Goal: Task Accomplishment & Management: Use online tool/utility

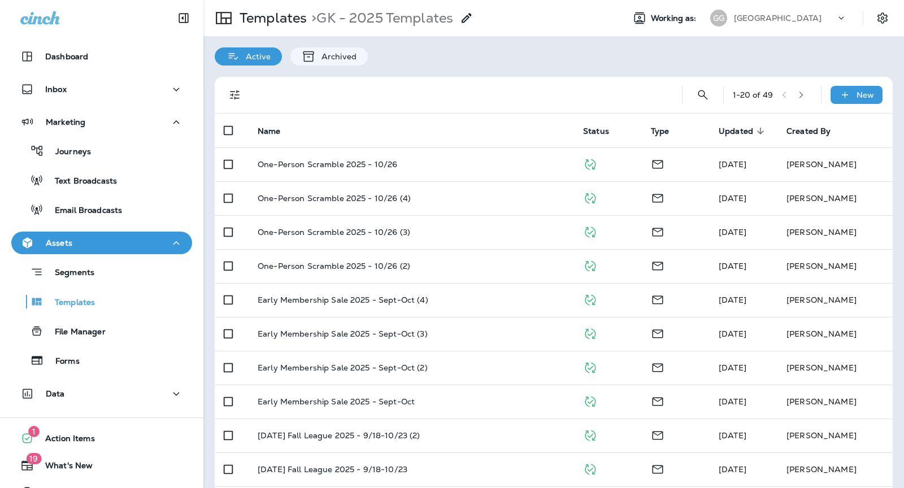
click at [767, 13] on div "[GEOGRAPHIC_DATA]" at bounding box center [785, 18] width 102 height 17
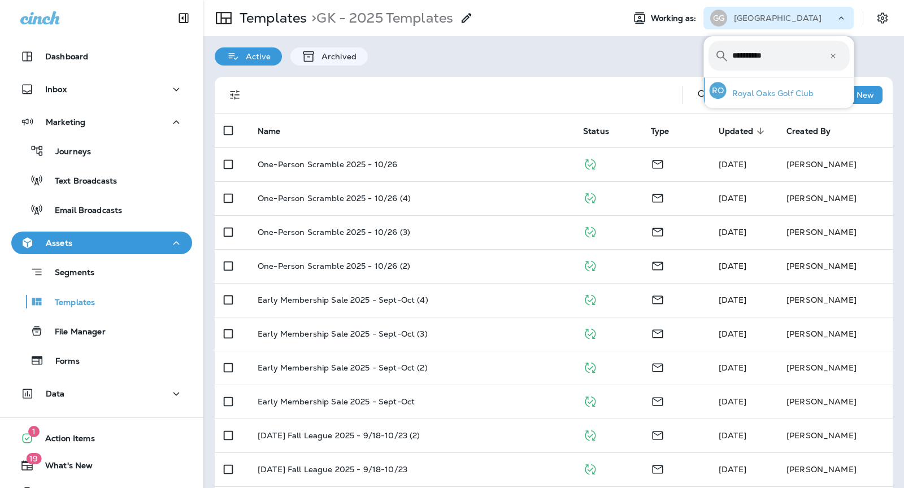
type input "**********"
click at [756, 89] on p "Royal Oaks Golf Club" at bounding box center [771, 93] width 88 height 9
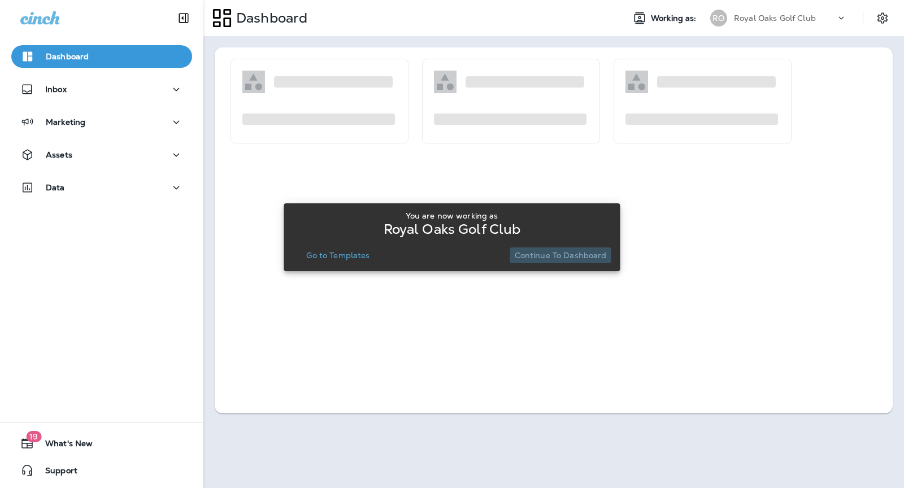
click at [577, 252] on p "Continue to Dashboard" at bounding box center [561, 255] width 92 height 9
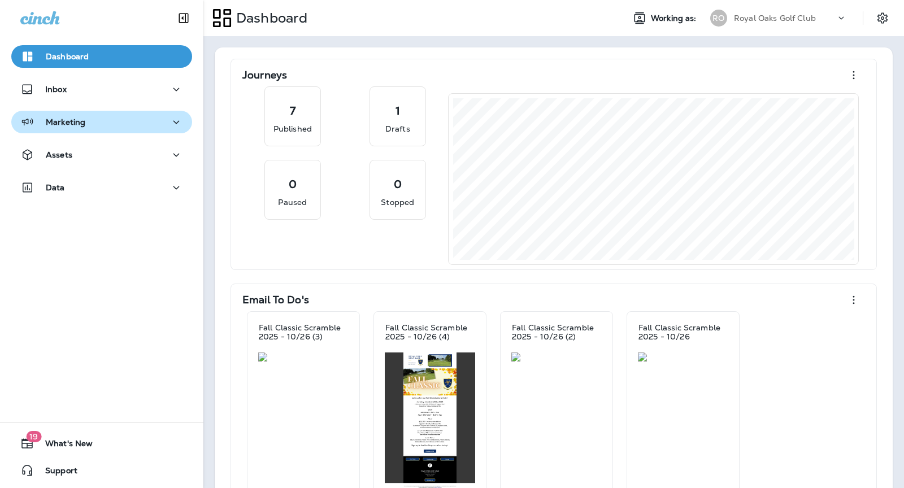
click at [105, 131] on button "Marketing" at bounding box center [101, 122] width 181 height 23
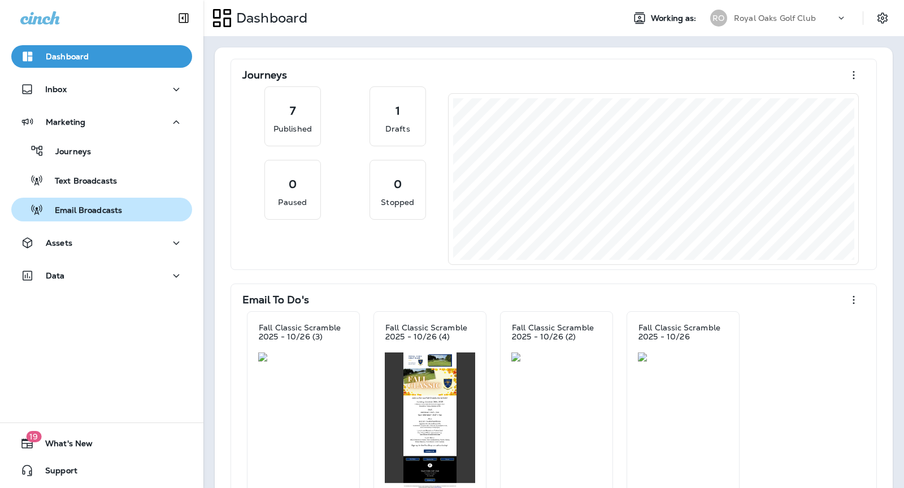
click at [116, 212] on p "Email Broadcasts" at bounding box center [83, 211] width 79 height 11
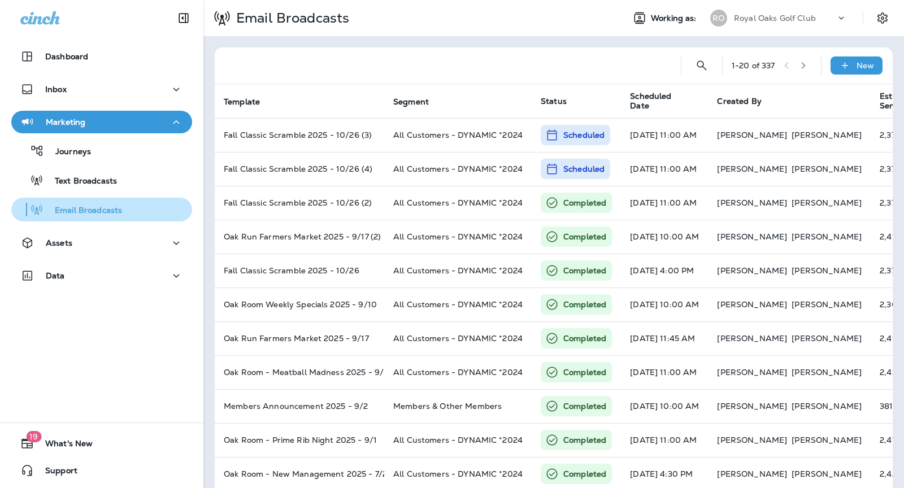
click at [92, 215] on p "Email Broadcasts" at bounding box center [83, 211] width 79 height 11
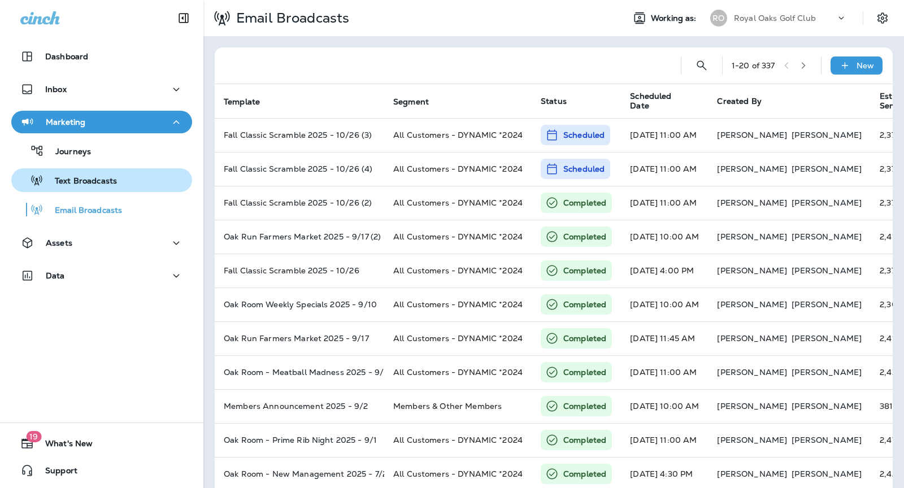
click at [92, 185] on p "Text Broadcasts" at bounding box center [80, 181] width 73 height 11
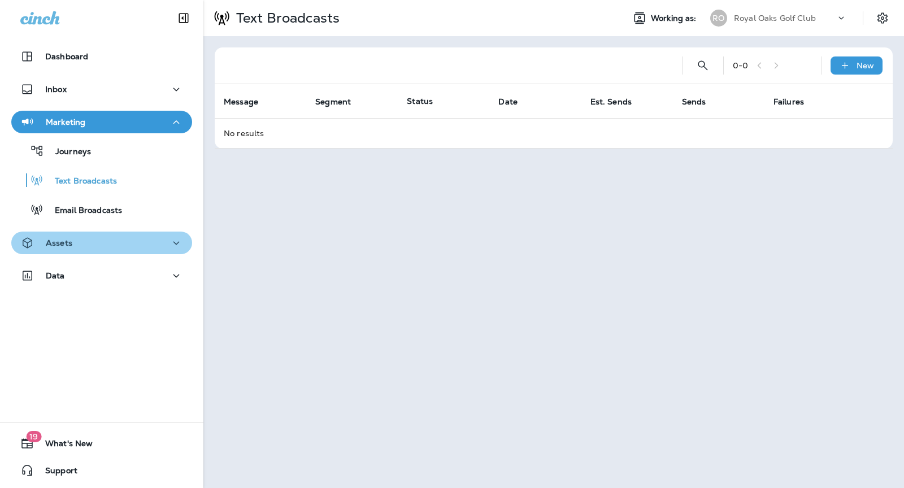
click at [96, 245] on div "Assets" at bounding box center [101, 243] width 163 height 14
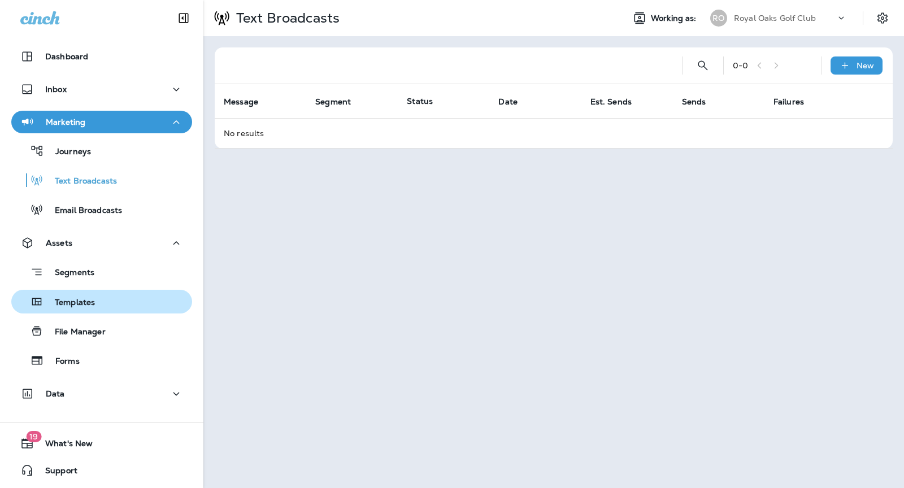
click at [105, 308] on div "Templates" at bounding box center [102, 301] width 172 height 17
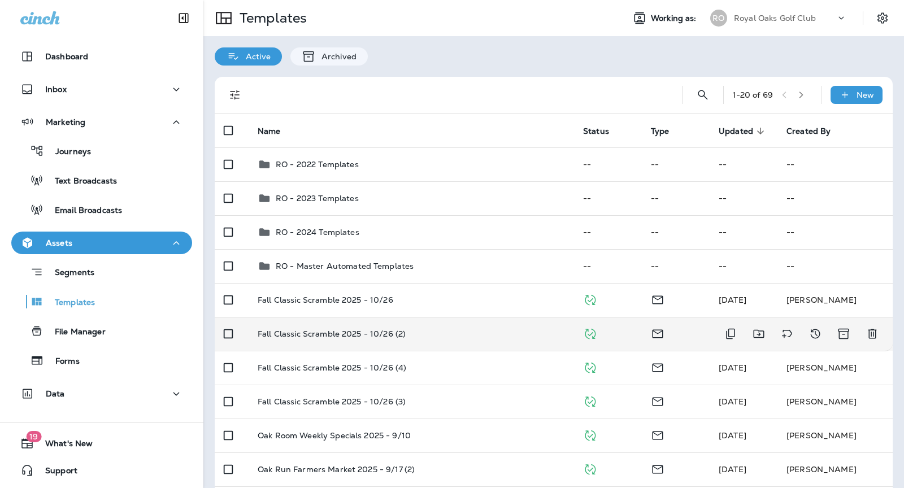
scroll to position [46, 0]
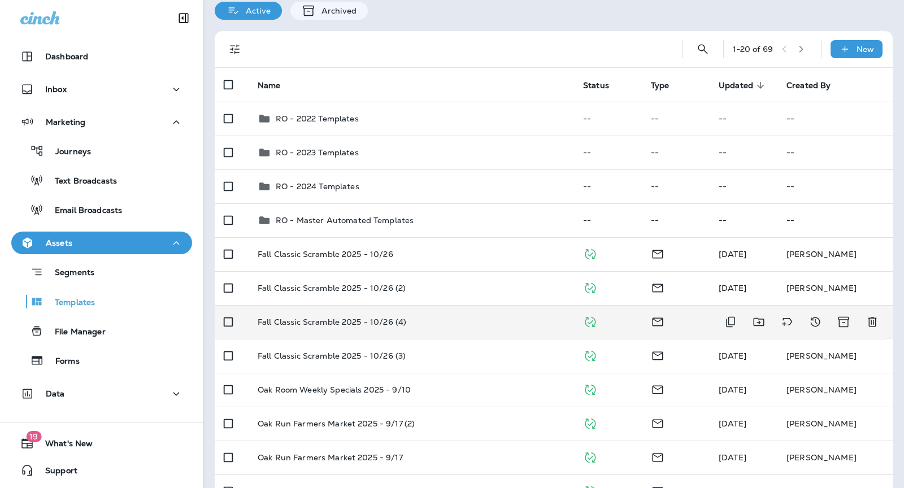
click at [433, 320] on div "Fall Classic Scramble 2025 - 10/26 (4)" at bounding box center [411, 321] width 307 height 9
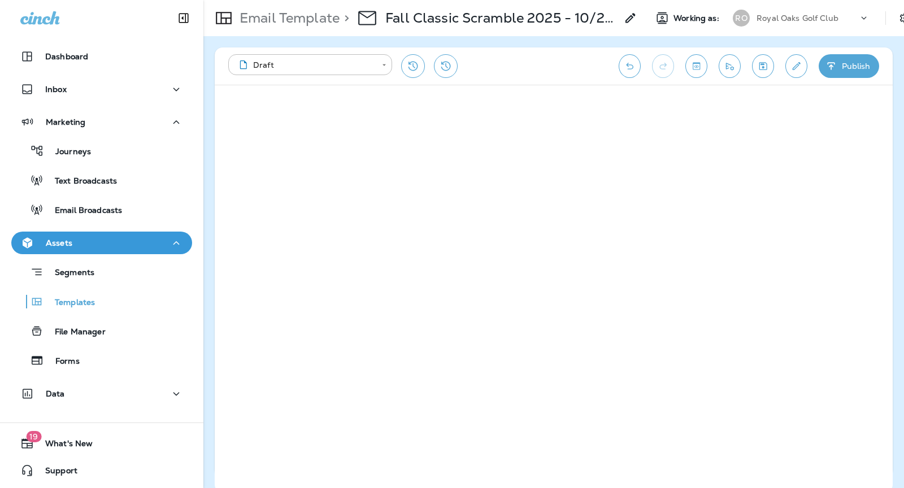
click at [797, 72] on button "Edit details" at bounding box center [796, 66] width 22 height 24
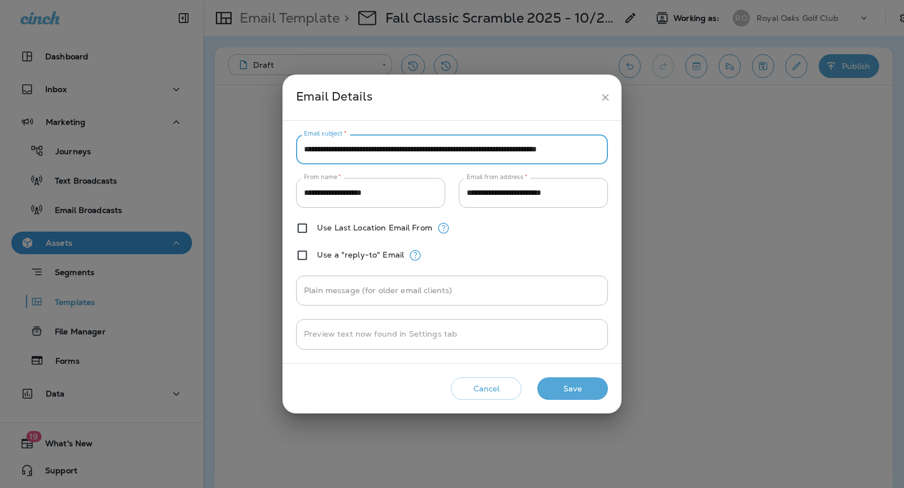
click at [441, 150] on input "**********" at bounding box center [452, 149] width 312 height 30
click at [607, 98] on icon "close" at bounding box center [605, 98] width 12 height 12
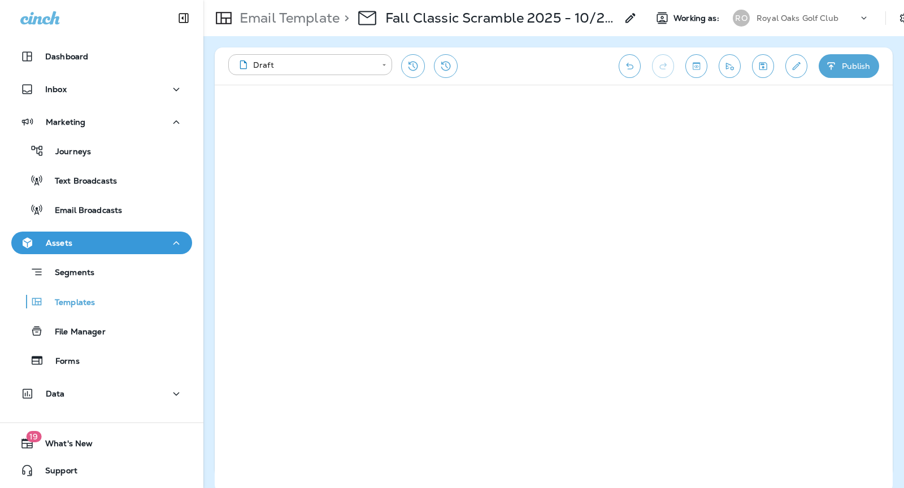
click at [479, 11] on p "Fall Classic Scramble 2025 - 10/26 (4)" at bounding box center [501, 18] width 232 height 17
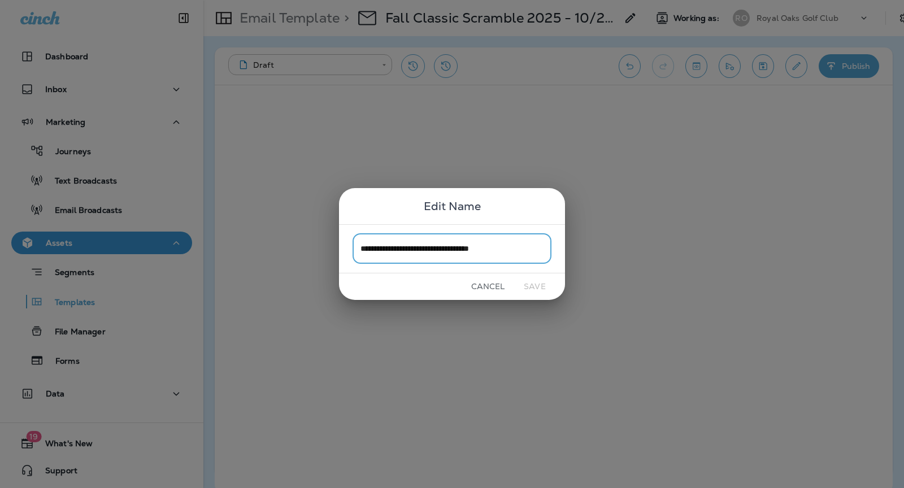
click at [485, 286] on button "Cancel" at bounding box center [488, 287] width 42 height 18
